Goal: Task Accomplishment & Management: Manage account settings

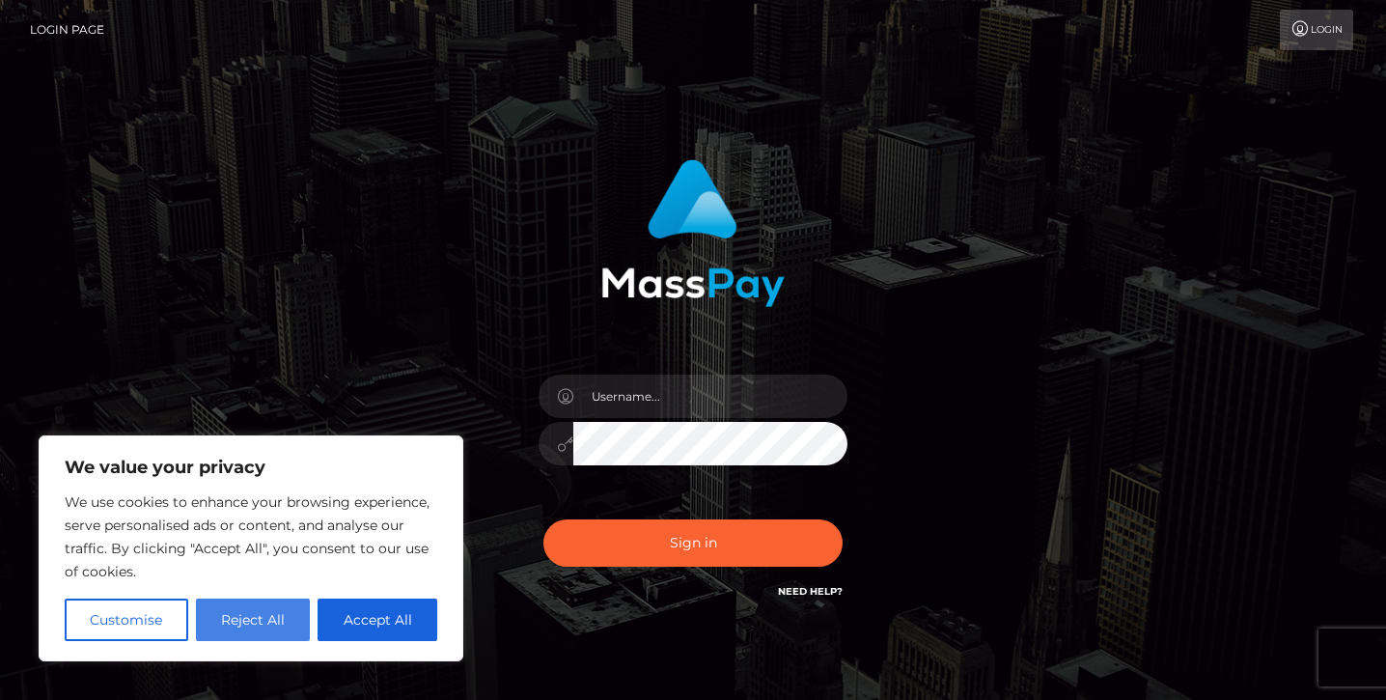
click at [280, 618] on button "Reject All" at bounding box center [253, 620] width 115 height 42
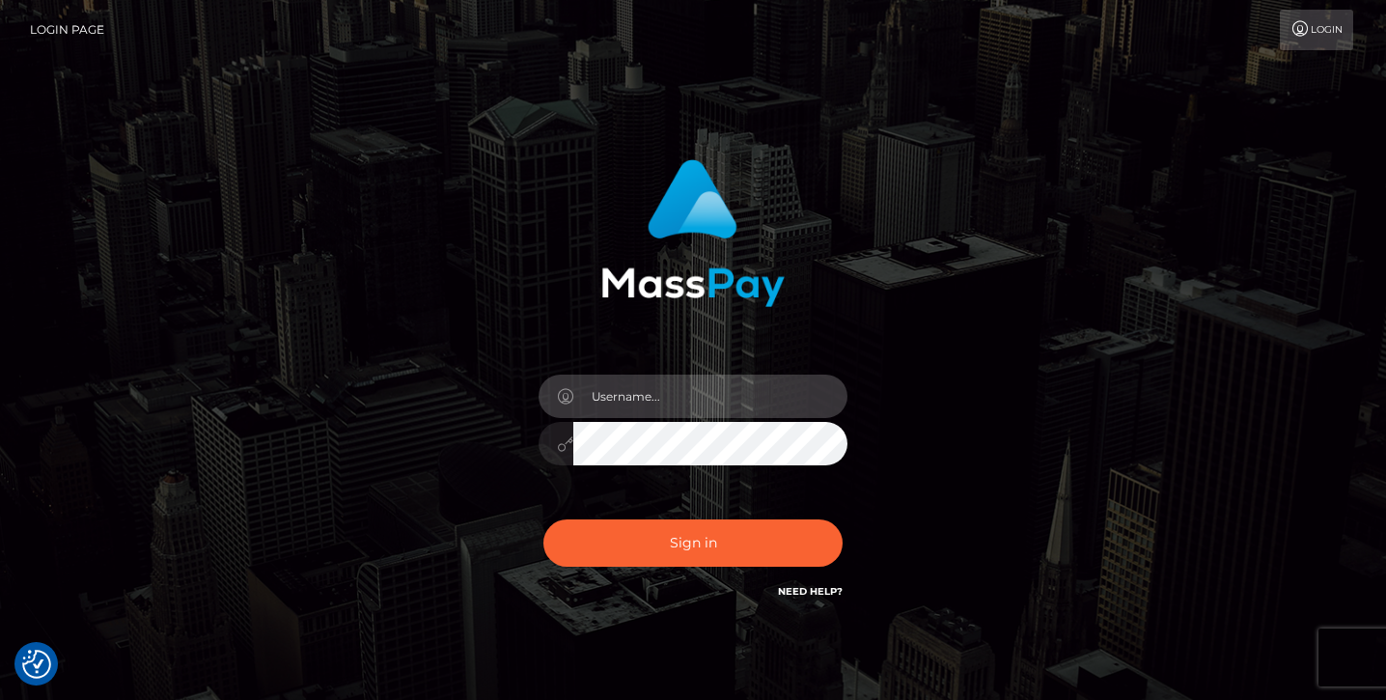
type input "[EMAIL_ADDRESS][DOMAIN_NAME]"
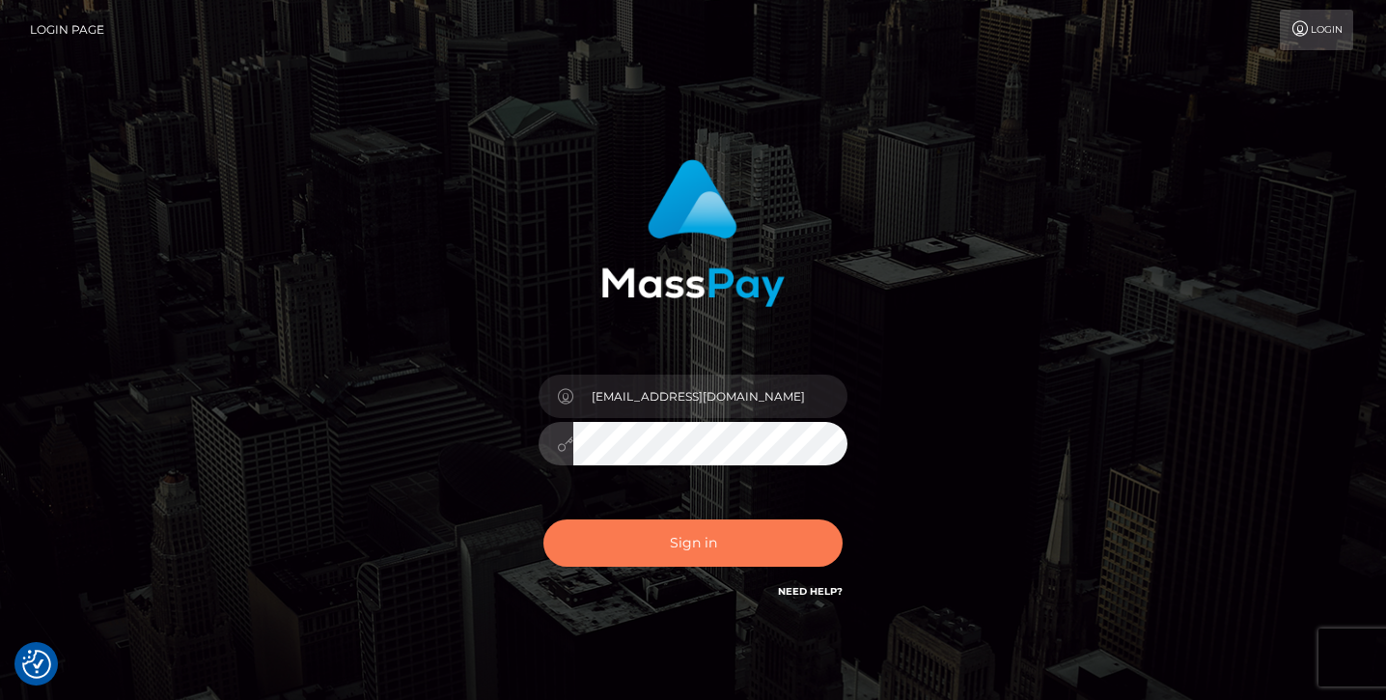
click at [686, 556] on button "Sign in" at bounding box center [693, 542] width 299 height 47
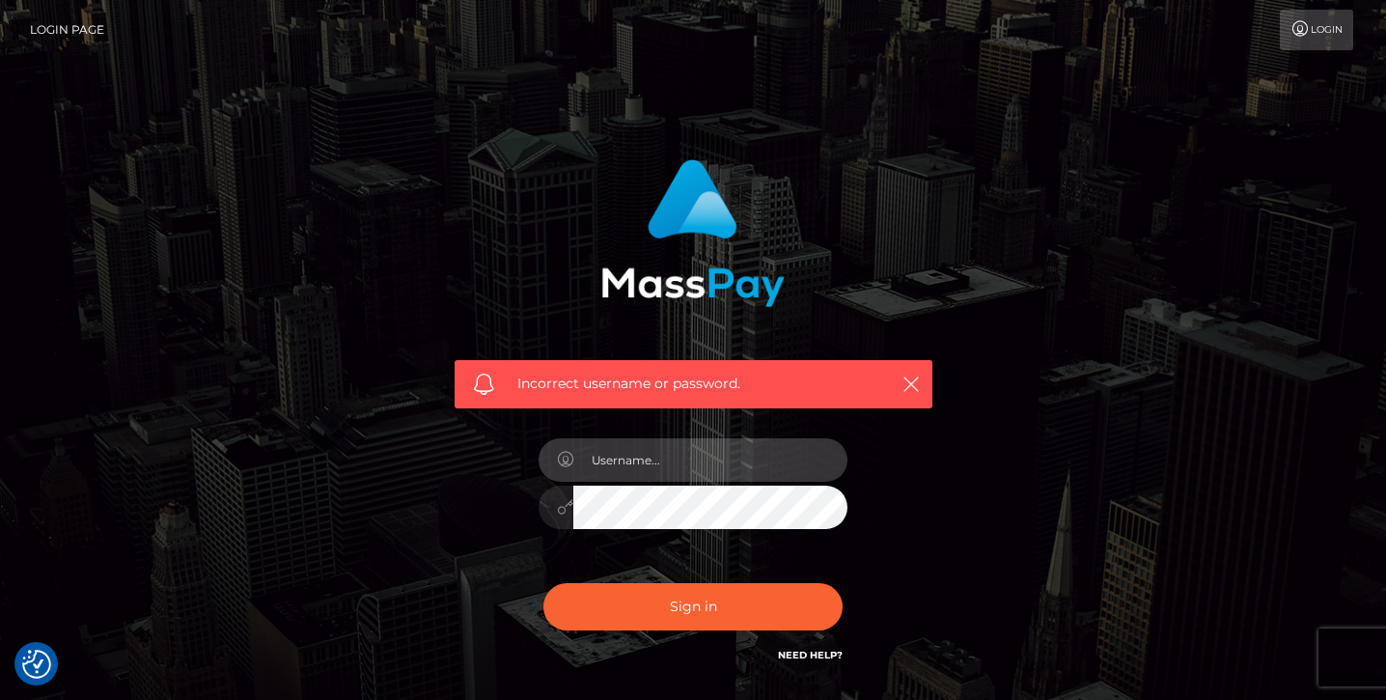
type input "avaassets11@gmail.com"
click at [710, 450] on input "avaassets11@gmail.com" at bounding box center [711, 459] width 274 height 43
click at [811, 653] on link "Need Help?" at bounding box center [810, 655] width 65 height 13
click at [1314, 32] on link "Login" at bounding box center [1316, 30] width 73 height 41
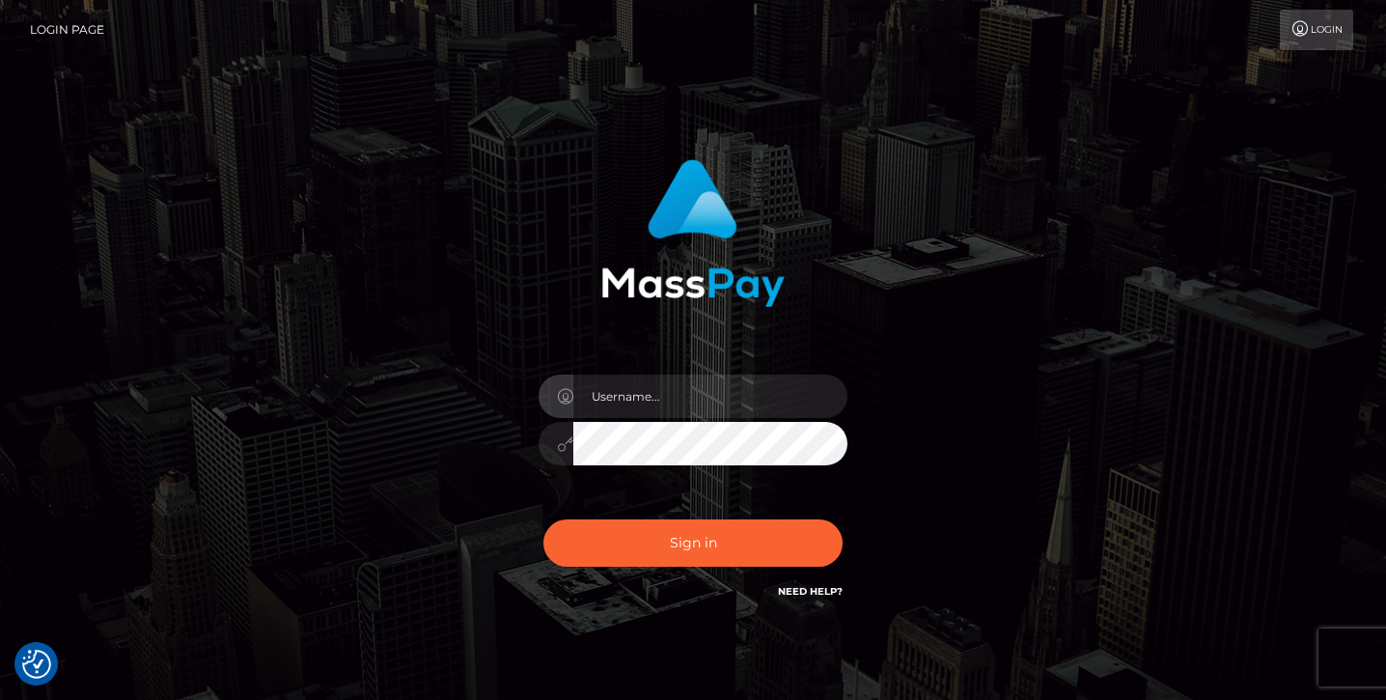
click at [862, 416] on div "Sign in" at bounding box center [693, 381] width 507 height 472
click at [714, 398] on input "text" at bounding box center [711, 396] width 274 height 43
type input "[EMAIL_ADDRESS][DOMAIN_NAME]"
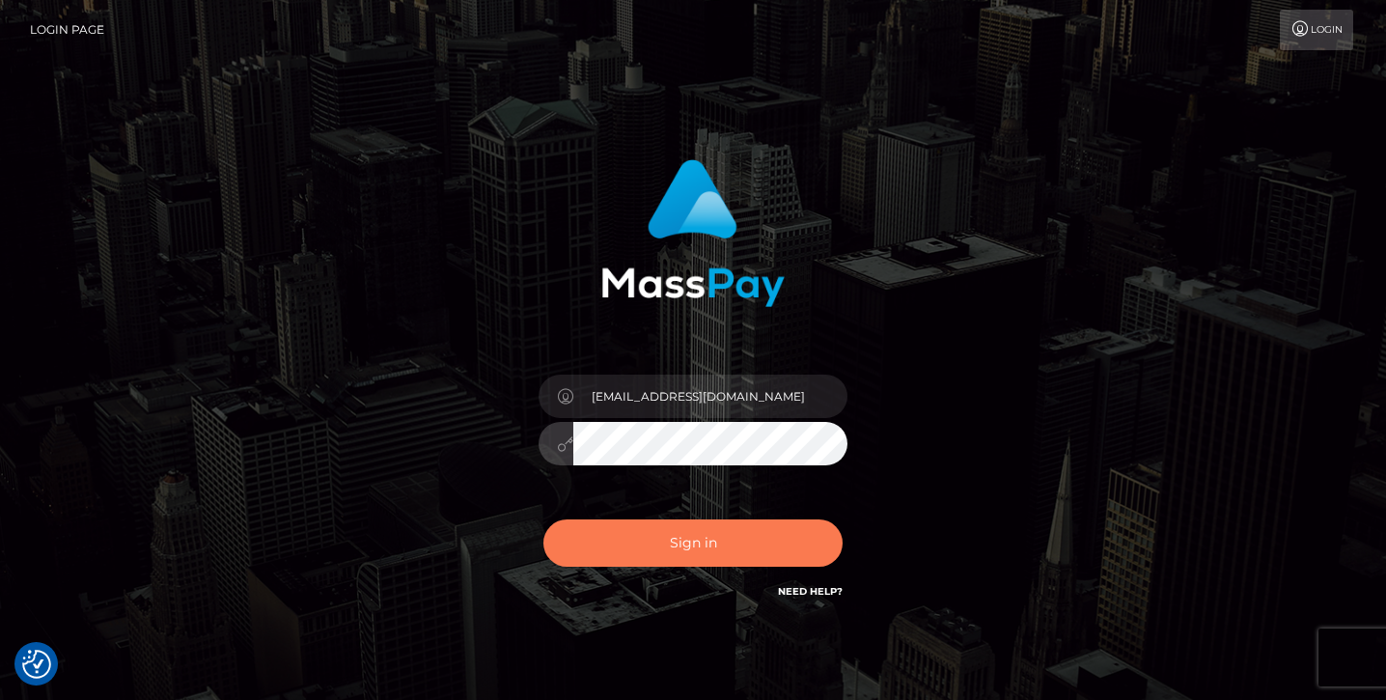
click at [689, 542] on button "Sign in" at bounding box center [693, 542] width 299 height 47
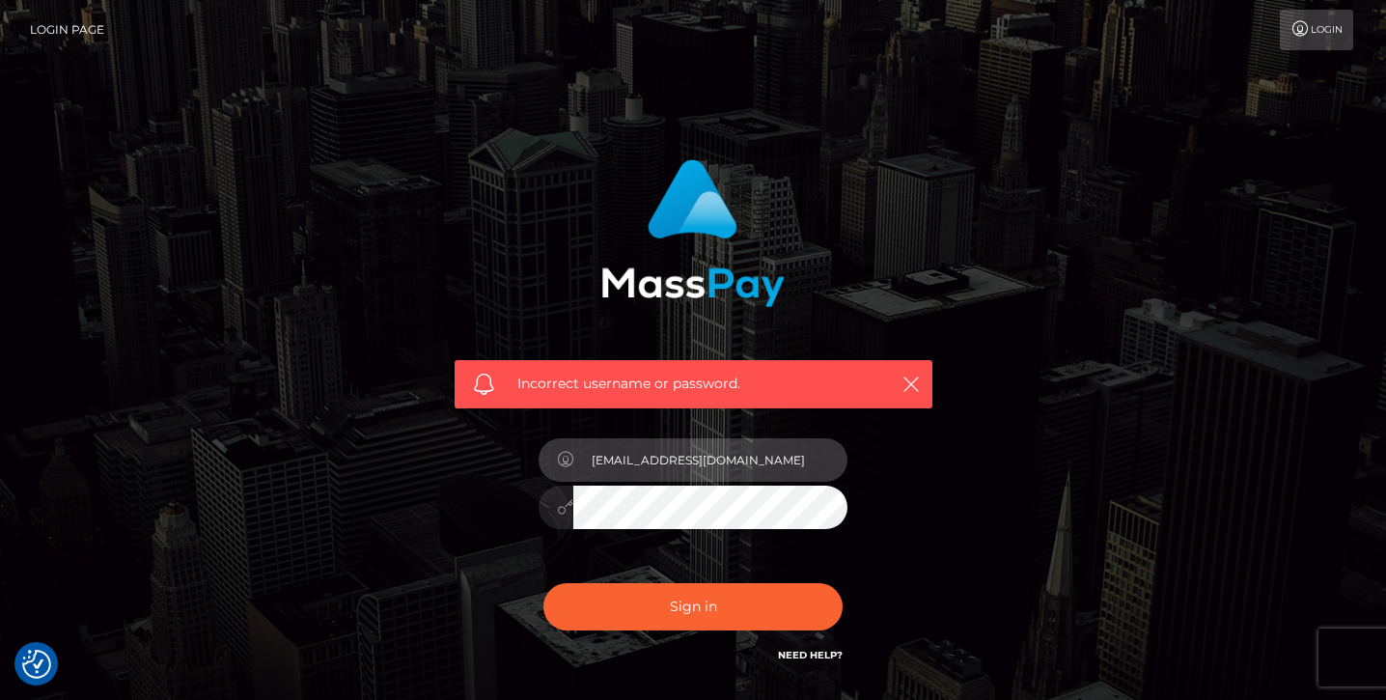
type input "[EMAIL_ADDRESS][DOMAIN_NAME]"
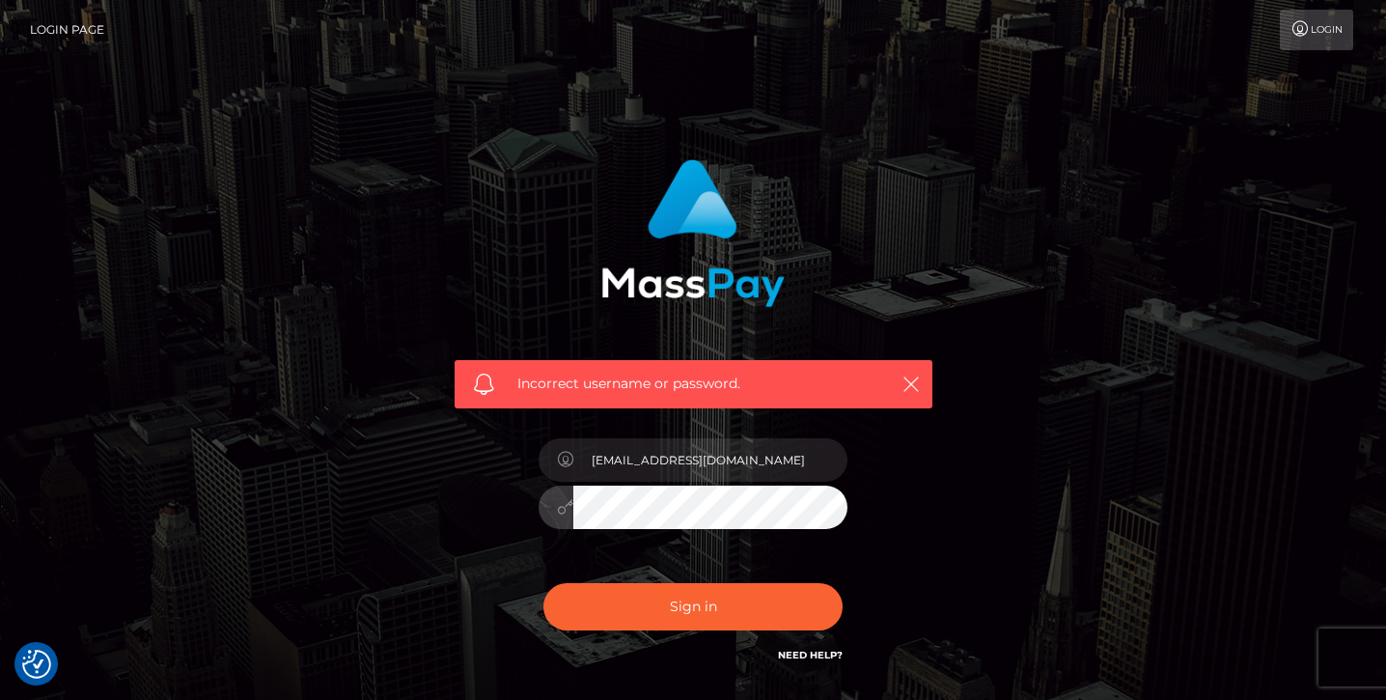
click at [693, 605] on button "Sign in" at bounding box center [693, 606] width 299 height 47
type input "avaassets11@gmail.com"
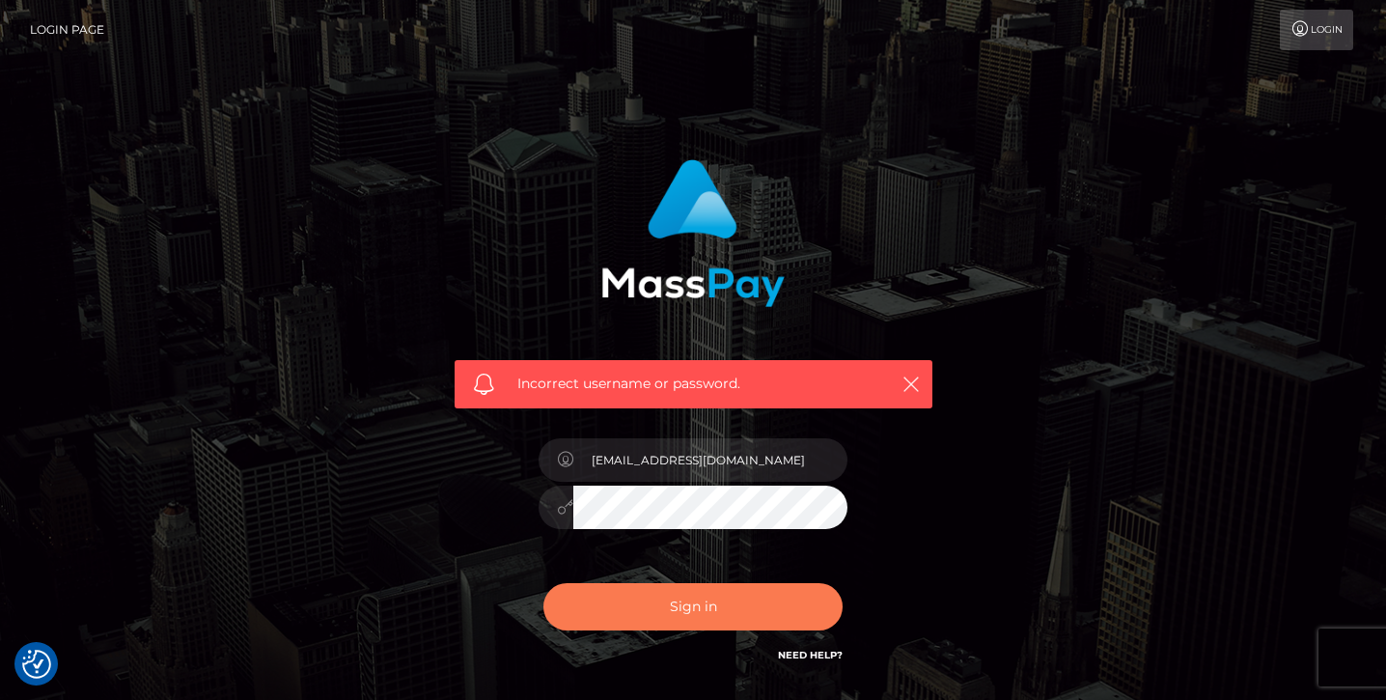
click at [671, 598] on button "Sign in" at bounding box center [693, 606] width 299 height 47
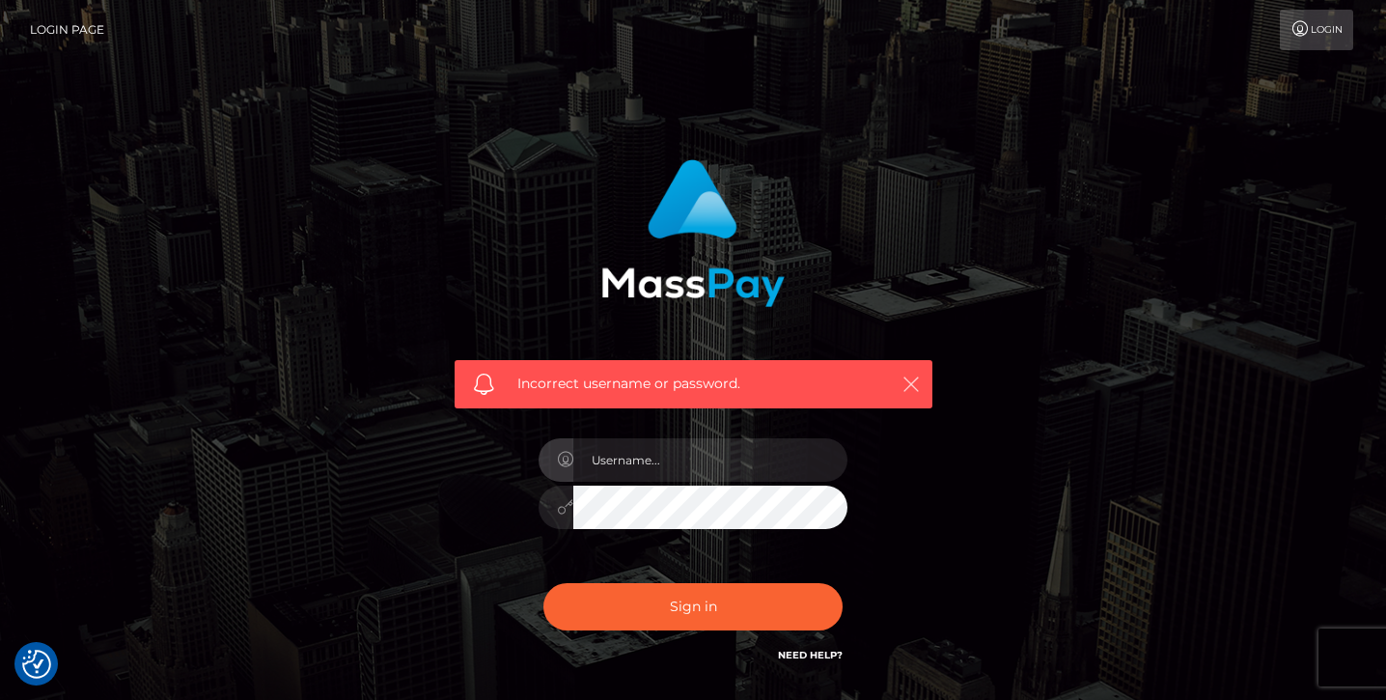
click at [920, 379] on icon "button" at bounding box center [911, 384] width 19 height 19
click at [908, 388] on icon "button" at bounding box center [911, 384] width 19 height 19
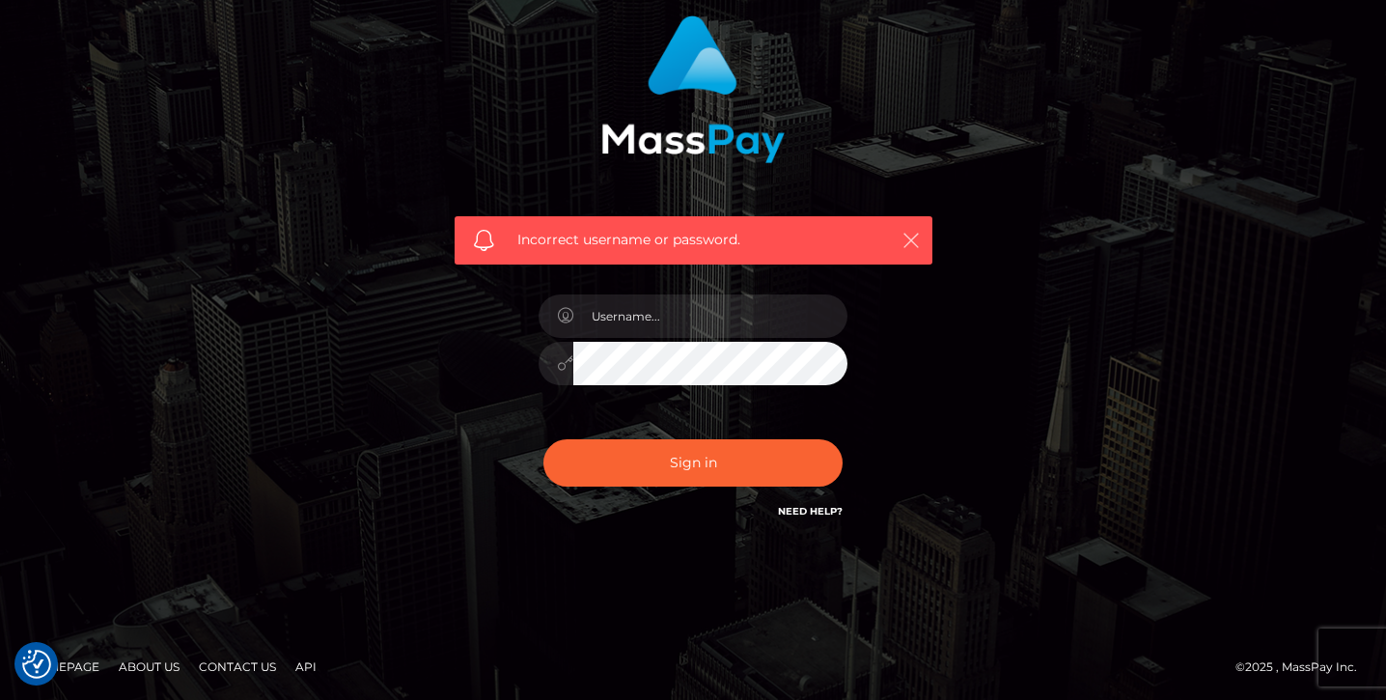
scroll to position [143, 0]
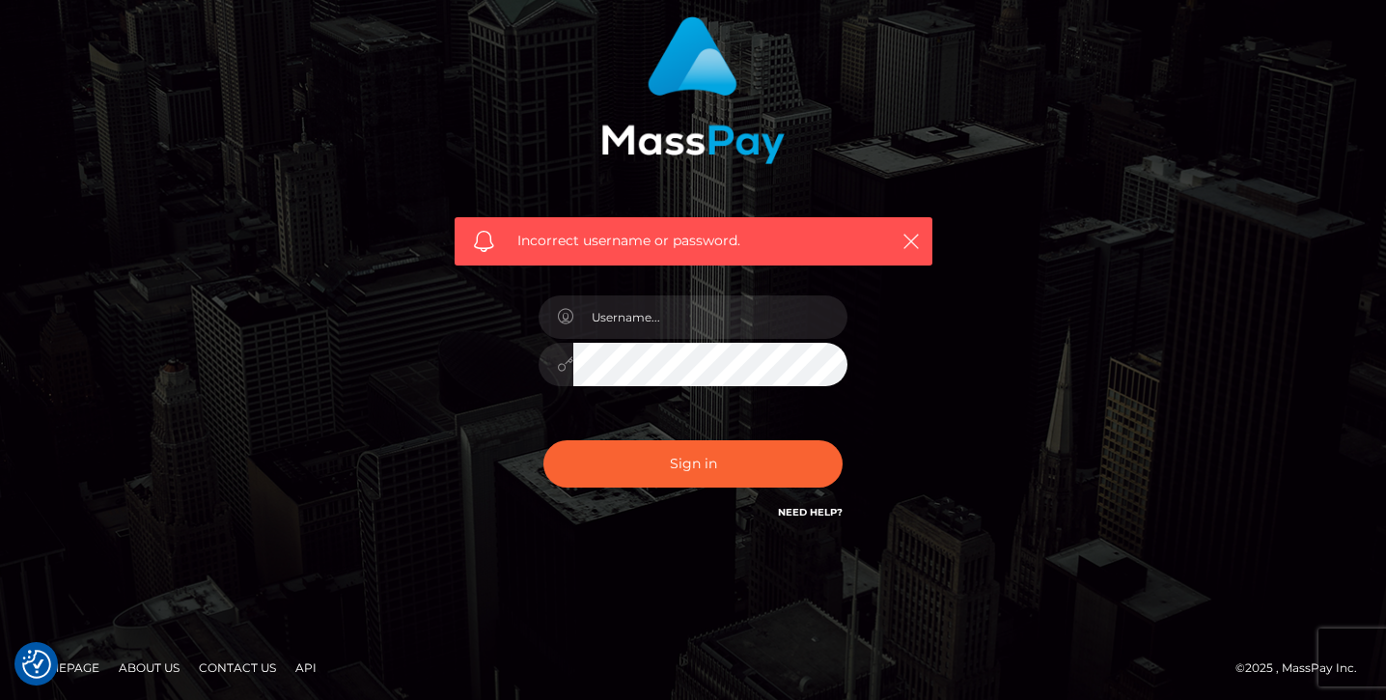
click at [156, 671] on link "About Us" at bounding box center [149, 668] width 76 height 30
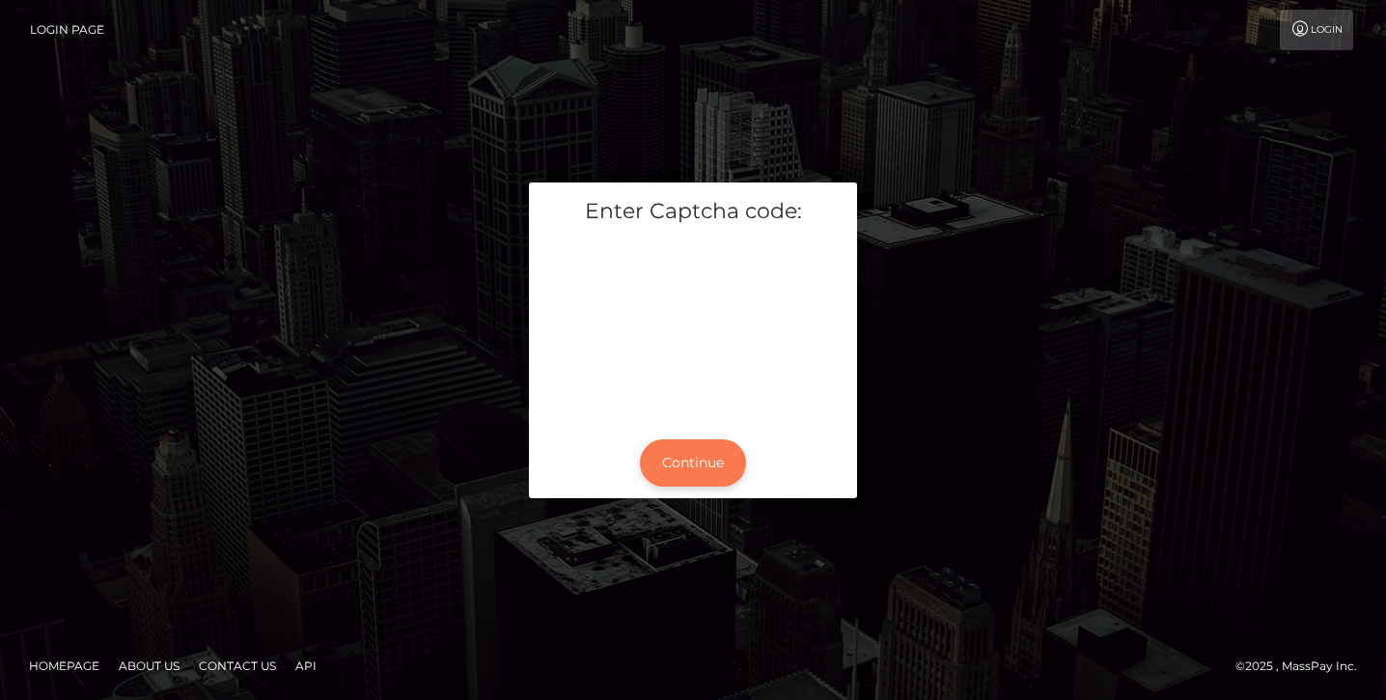
click at [700, 467] on button "Continue" at bounding box center [693, 462] width 106 height 47
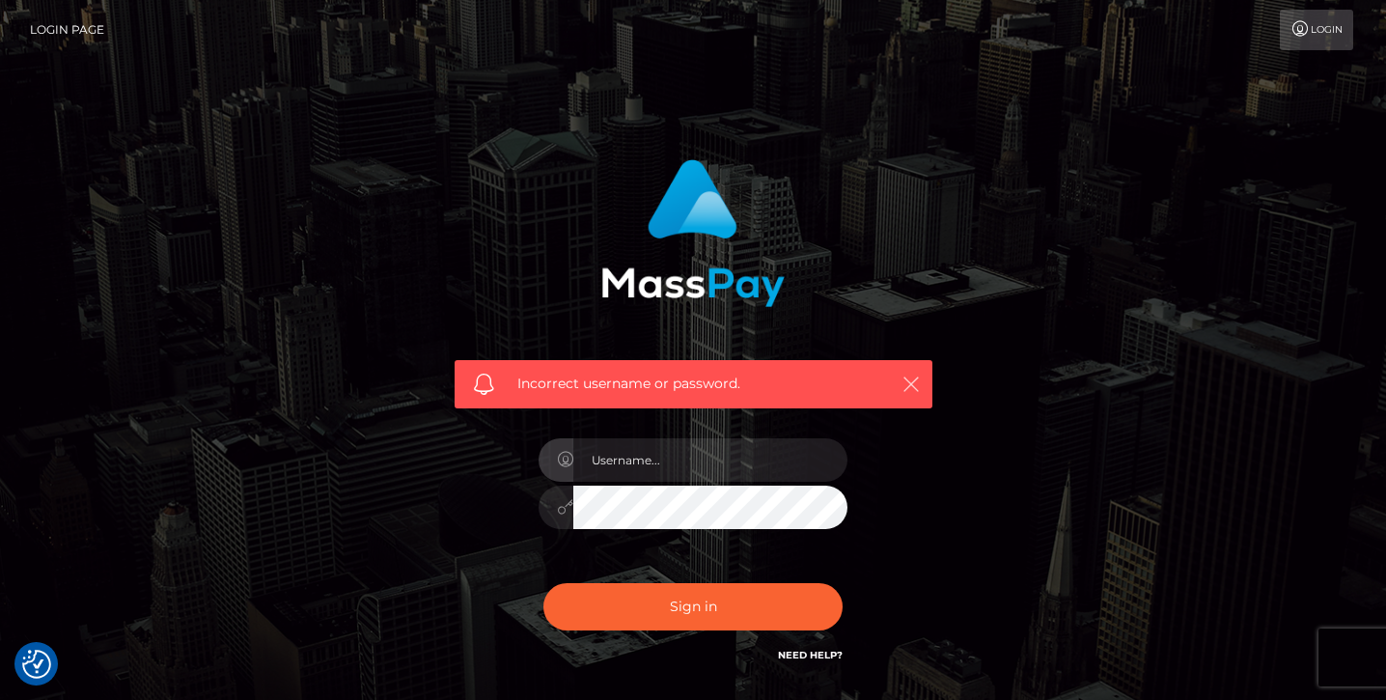
click at [907, 386] on icon "button" at bounding box center [911, 384] width 19 height 19
click at [804, 650] on link "Need Help?" at bounding box center [810, 655] width 65 height 13
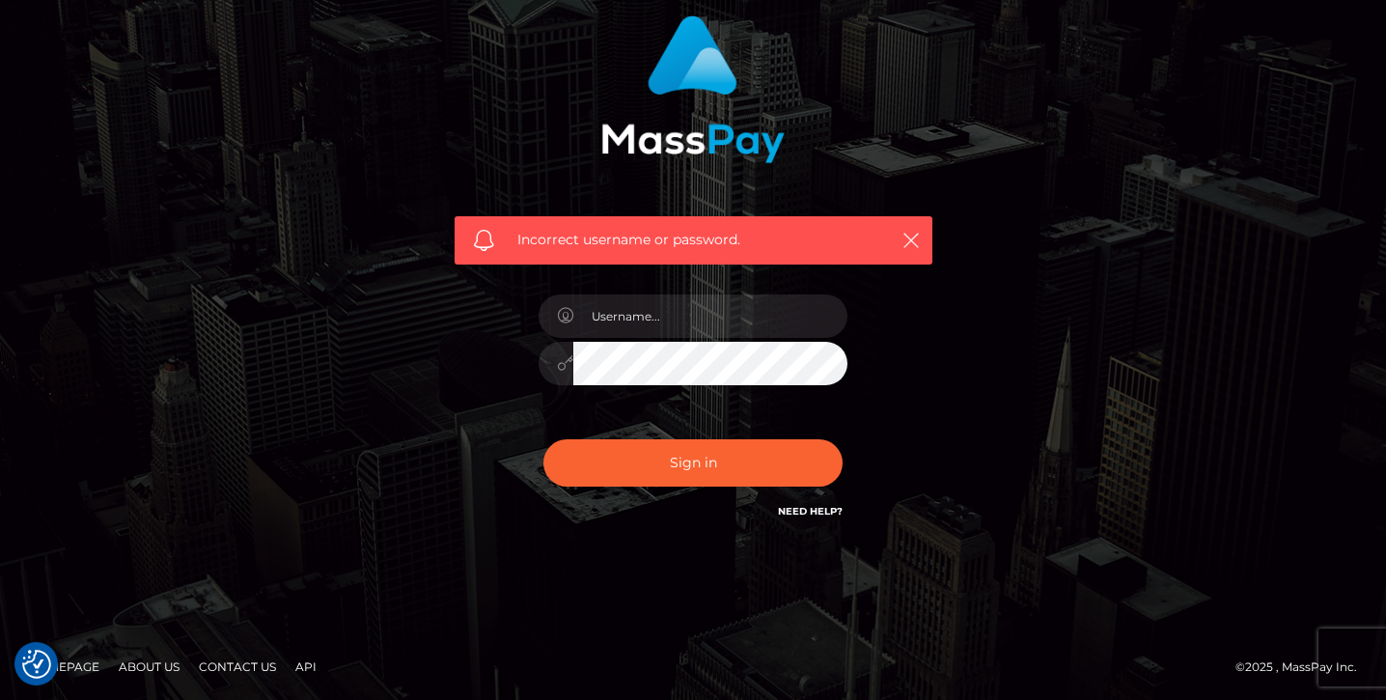
scroll to position [143, 0]
